Goal: Obtain resource: Obtain resource

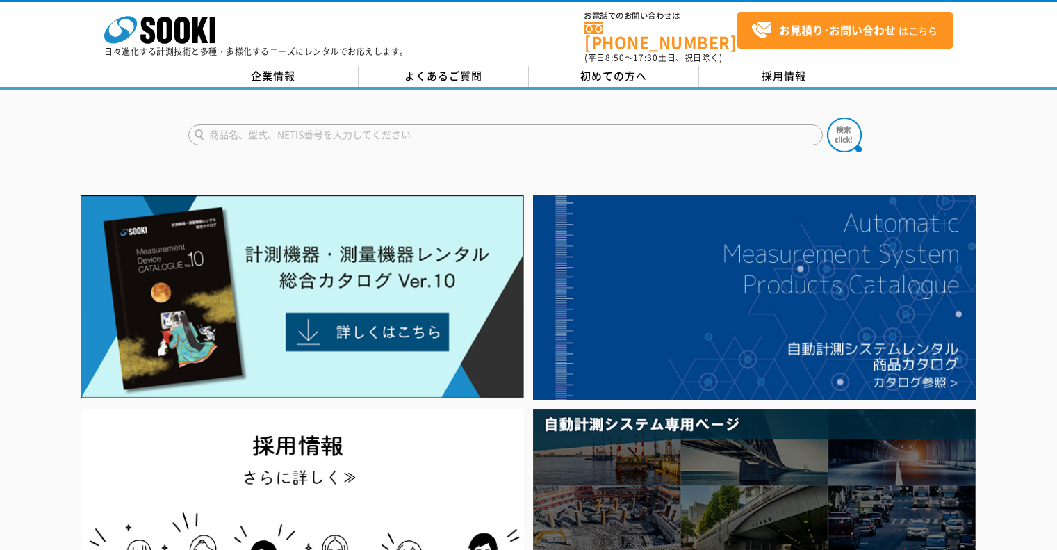
click at [367, 124] on input "text" at bounding box center [505, 134] width 635 height 21
type input "パノラマ"
click at [838, 127] on img at bounding box center [844, 134] width 35 height 35
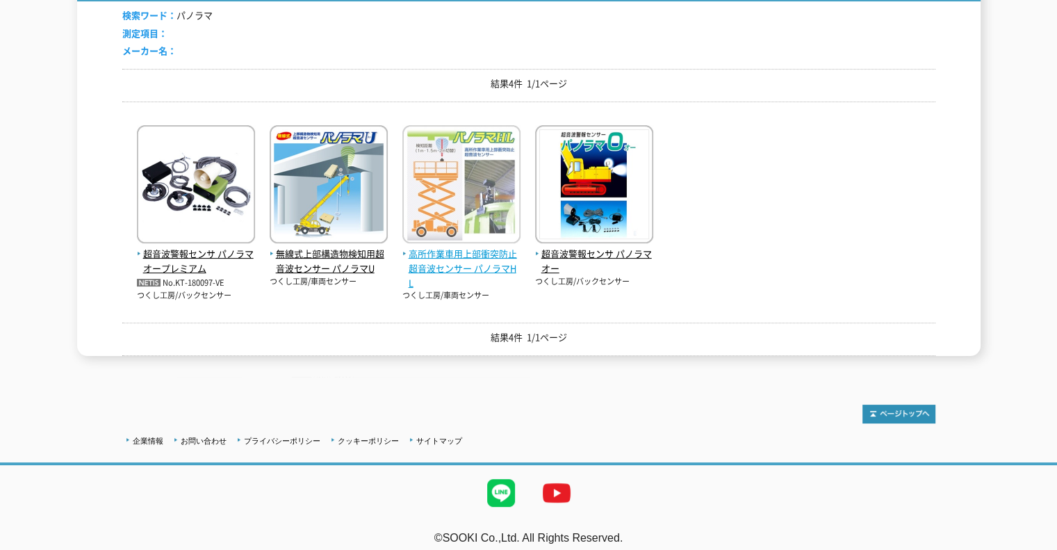
click at [465, 254] on span "高所作業車用上部衝突防止超音波センサー パノラマHL" at bounding box center [462, 268] width 118 height 43
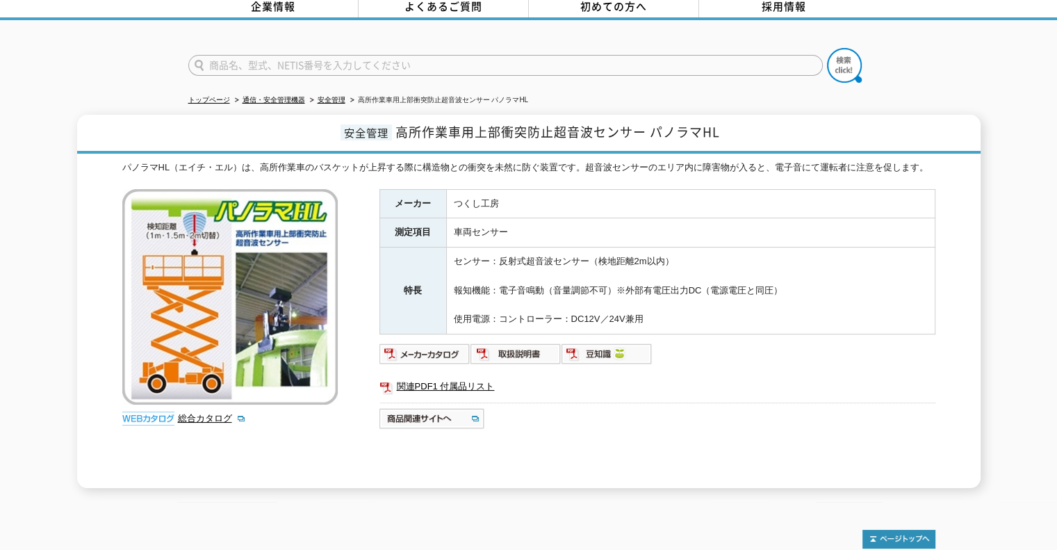
scroll to position [139, 0]
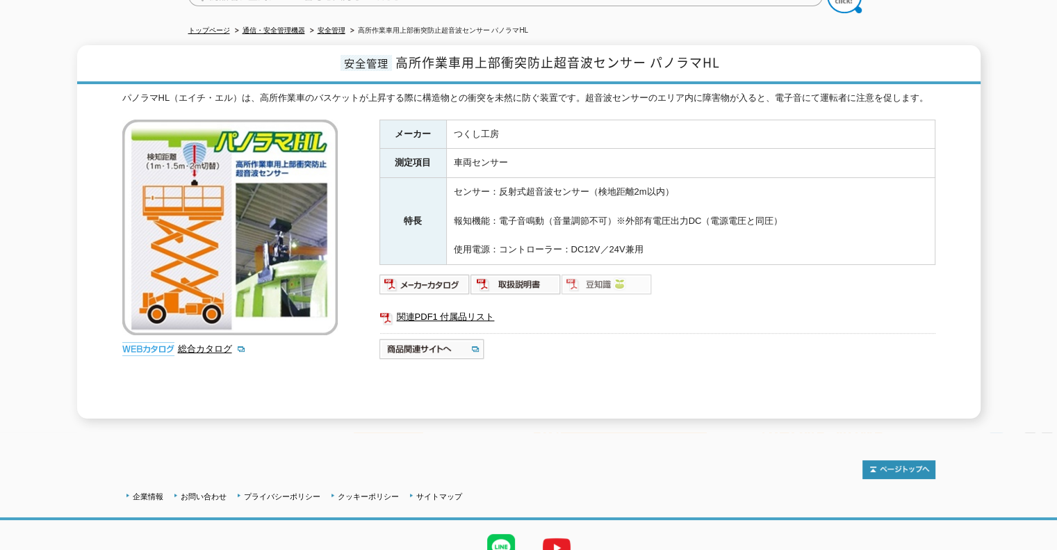
click at [614, 277] on img at bounding box center [607, 284] width 91 height 22
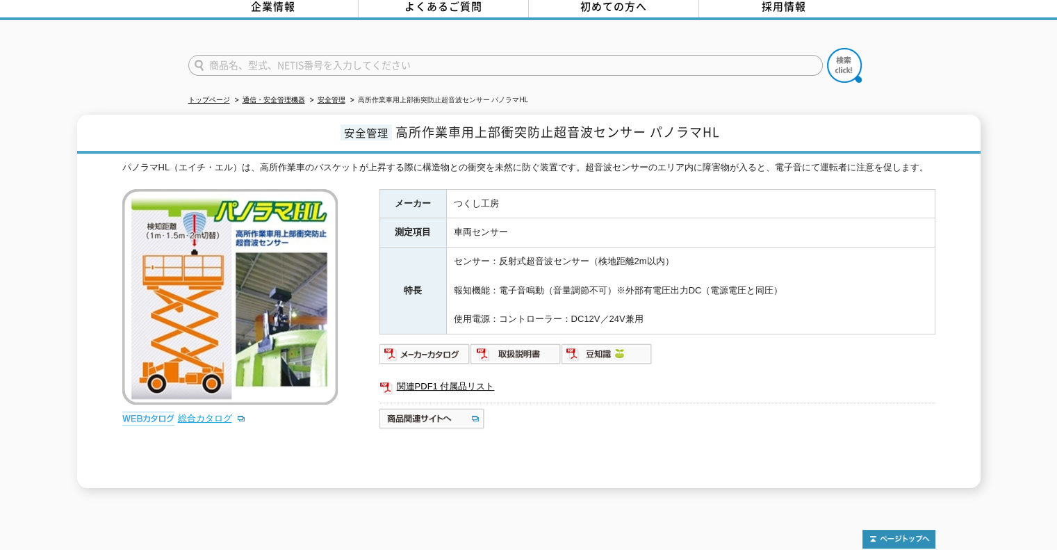
click at [206, 413] on link "総合カタログ" at bounding box center [212, 418] width 68 height 10
